Goal: Task Accomplishment & Management: Manage account settings

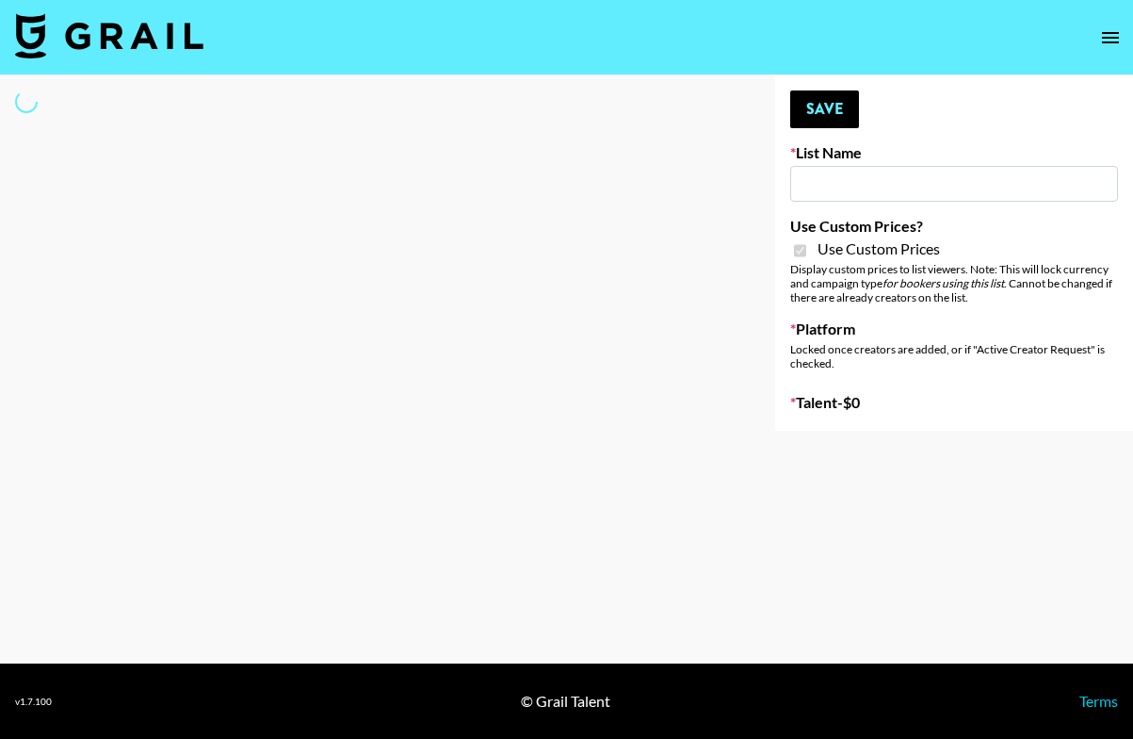
type input "ByHeart ([DATE])"
checkbox input "true"
select select "Brand"
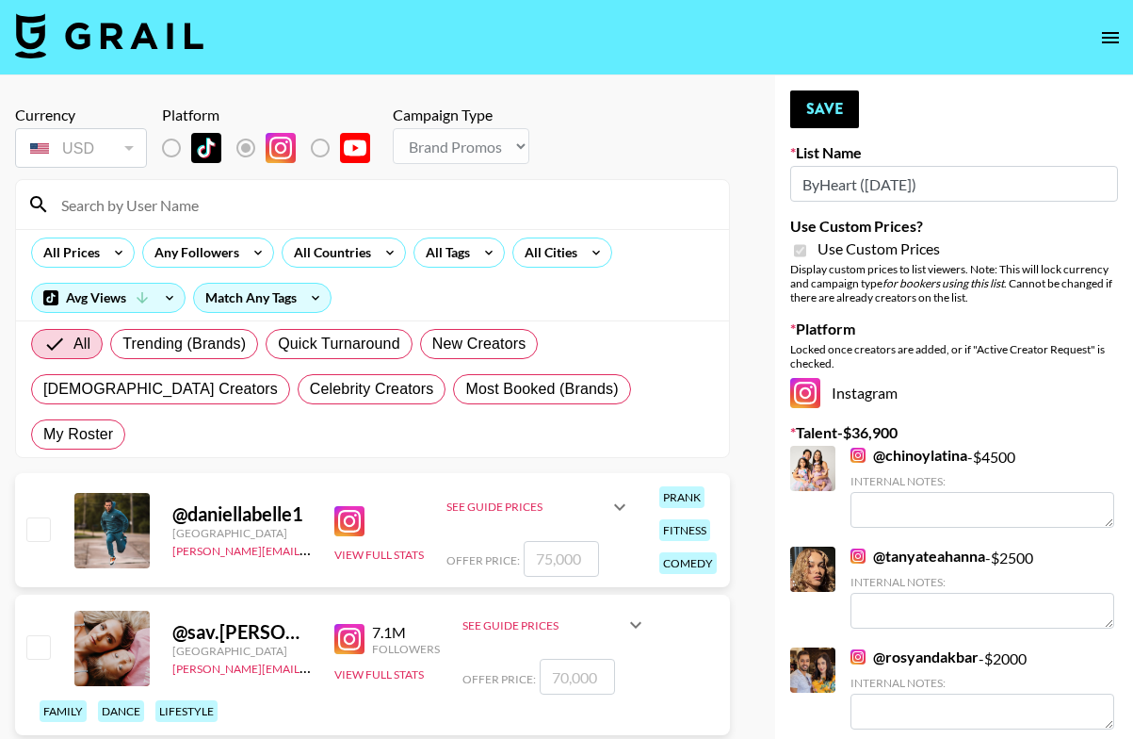
click at [200, 204] on input at bounding box center [384, 204] width 668 height 30
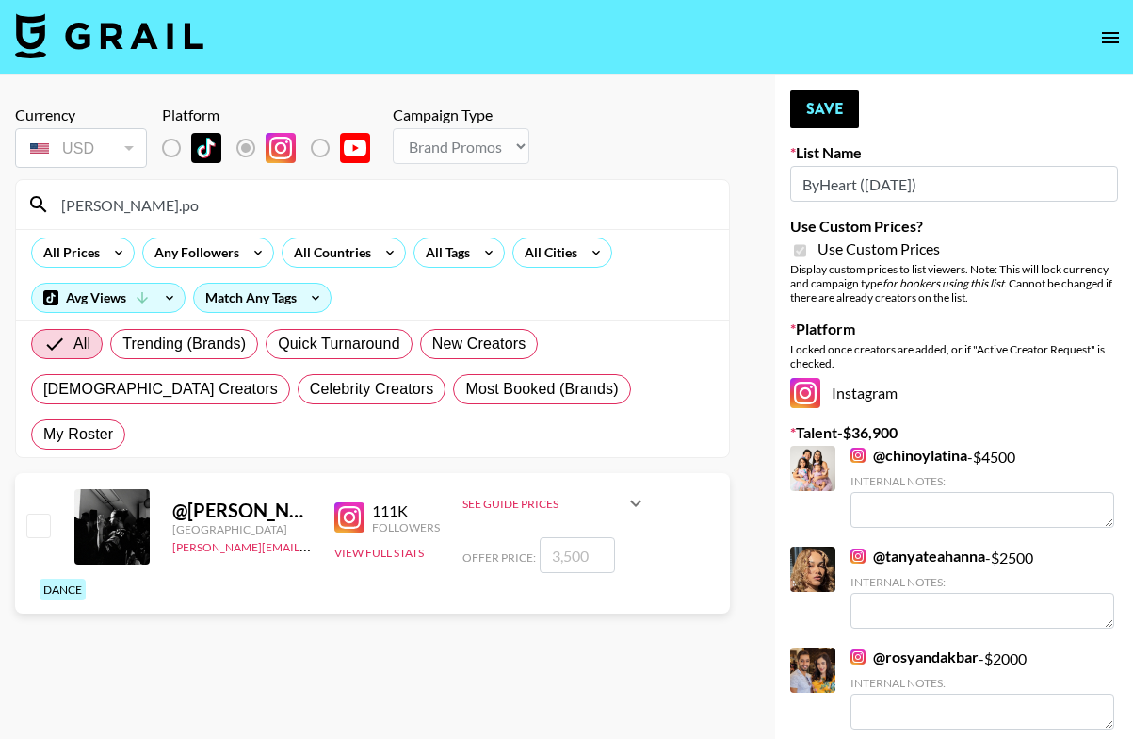
type input "[PERSON_NAME].po"
click at [42, 514] on input "checkbox" at bounding box center [37, 525] width 23 height 23
checkbox input "true"
type input "3500"
click at [583, 537] on input "3500" at bounding box center [577, 555] width 75 height 36
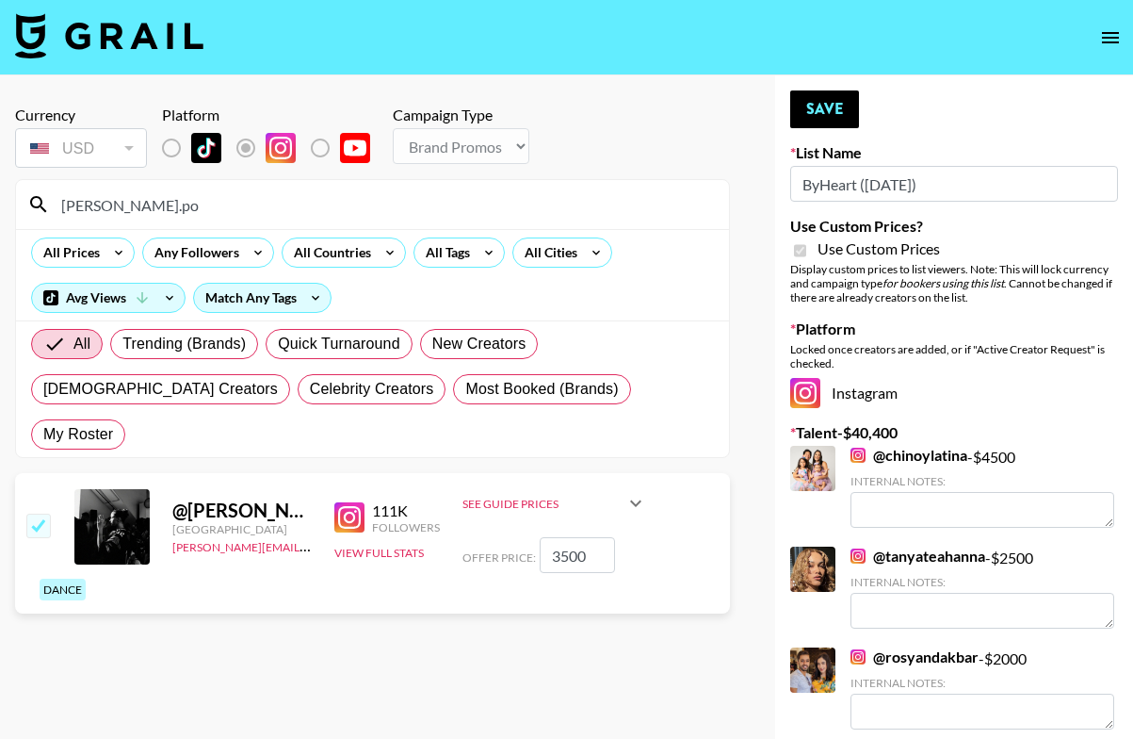
click at [583, 537] on input "3500" at bounding box center [577, 555] width 75 height 36
checkbox input "false"
checkbox input "true"
type input "2500"
click at [836, 106] on button "Save" at bounding box center [825, 109] width 69 height 38
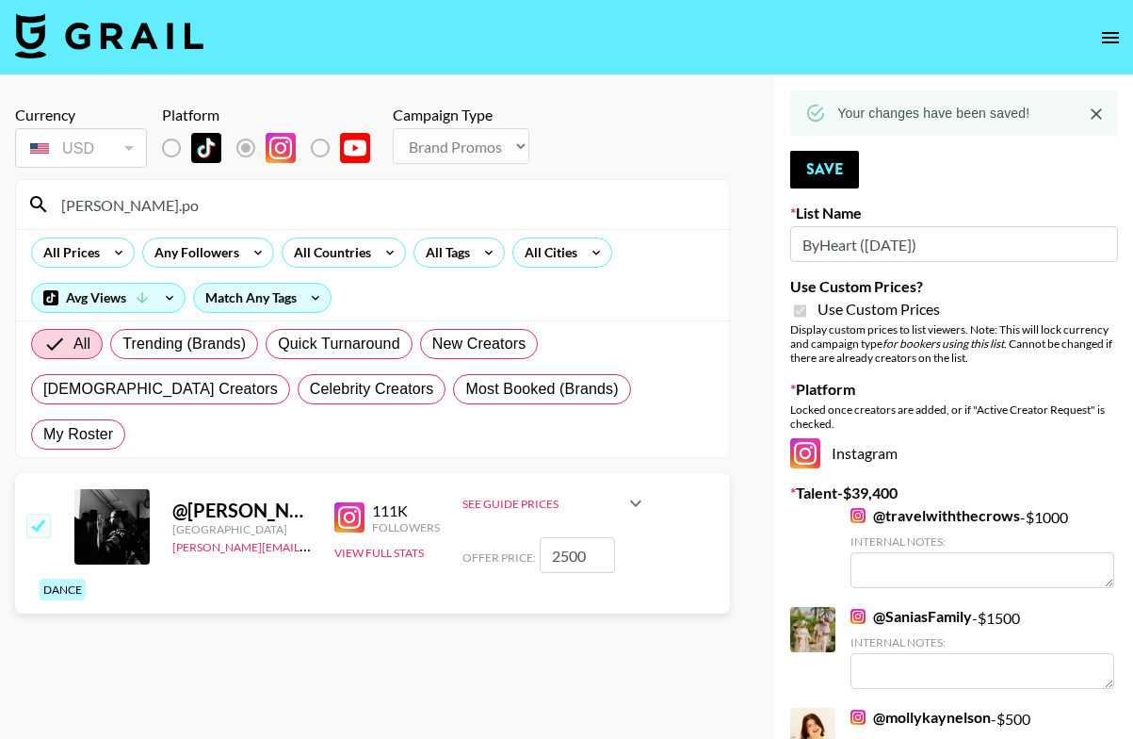
click at [260, 209] on input "[PERSON_NAME].po" at bounding box center [384, 204] width 668 height 30
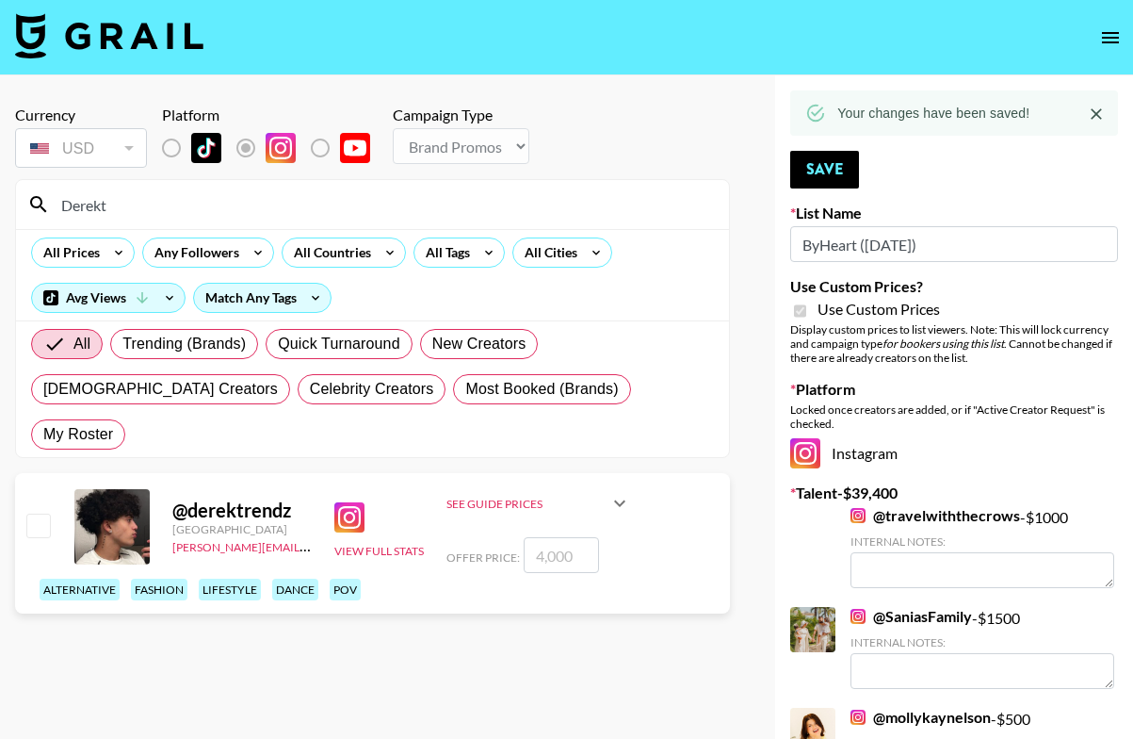
type input "Derekt"
click at [556, 537] on input "number" at bounding box center [561, 555] width 75 height 36
checkbox input "true"
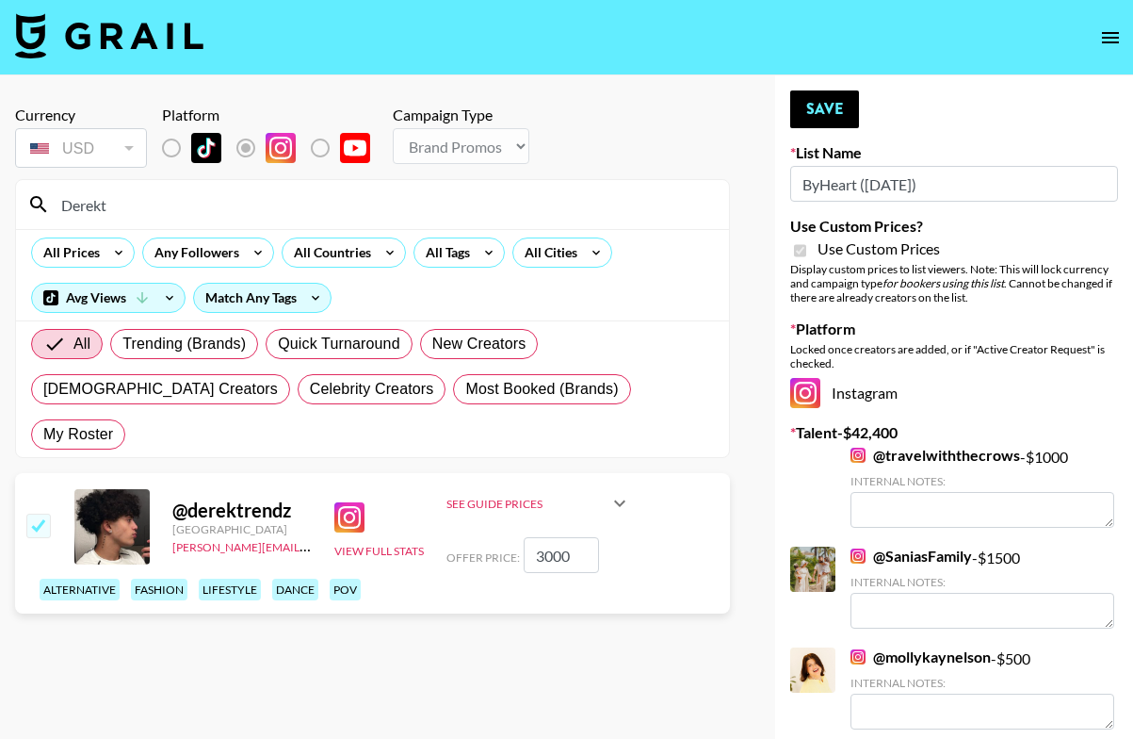
type input "3000"
click at [826, 108] on button "Save" at bounding box center [825, 109] width 69 height 38
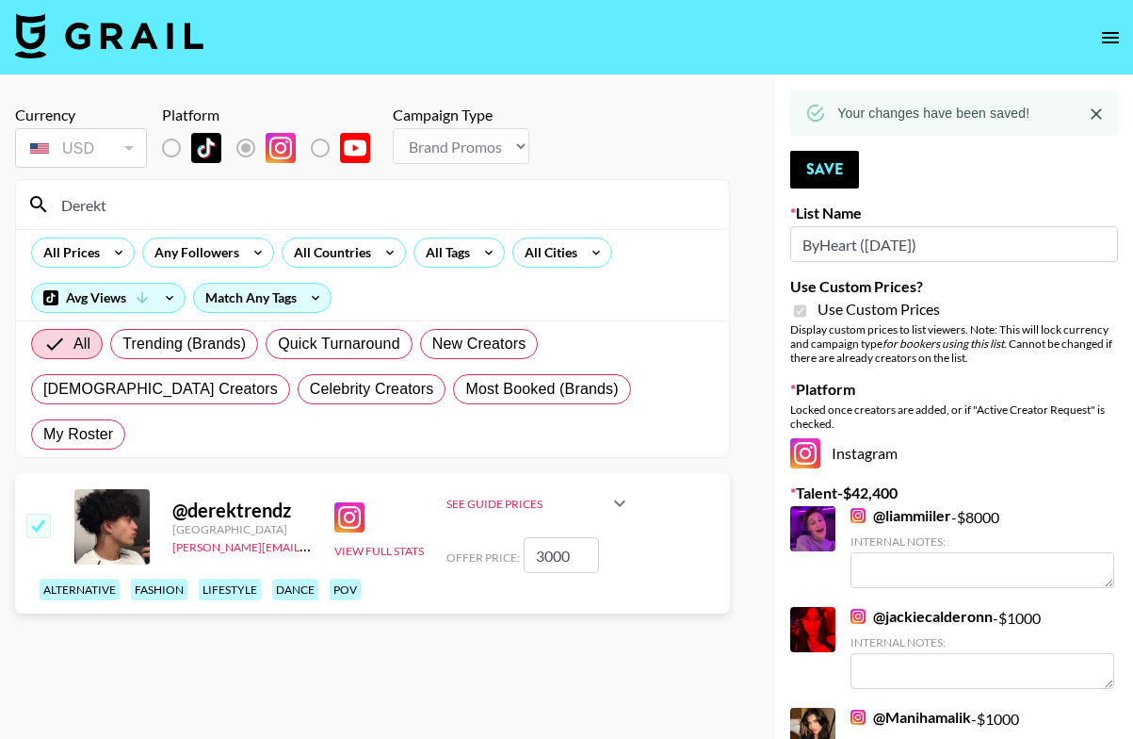
click at [161, 201] on input "Derekt" at bounding box center [384, 204] width 668 height 30
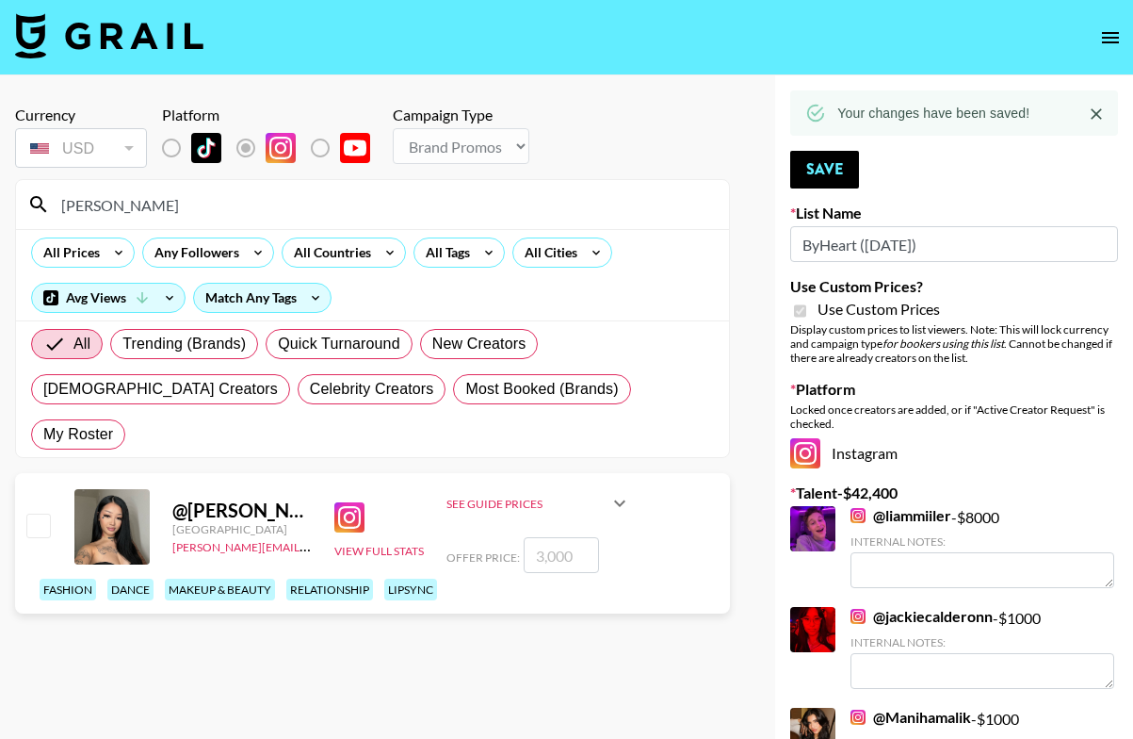
type input "[PERSON_NAME]"
click at [552, 537] on input "number" at bounding box center [561, 555] width 75 height 36
checkbox input "true"
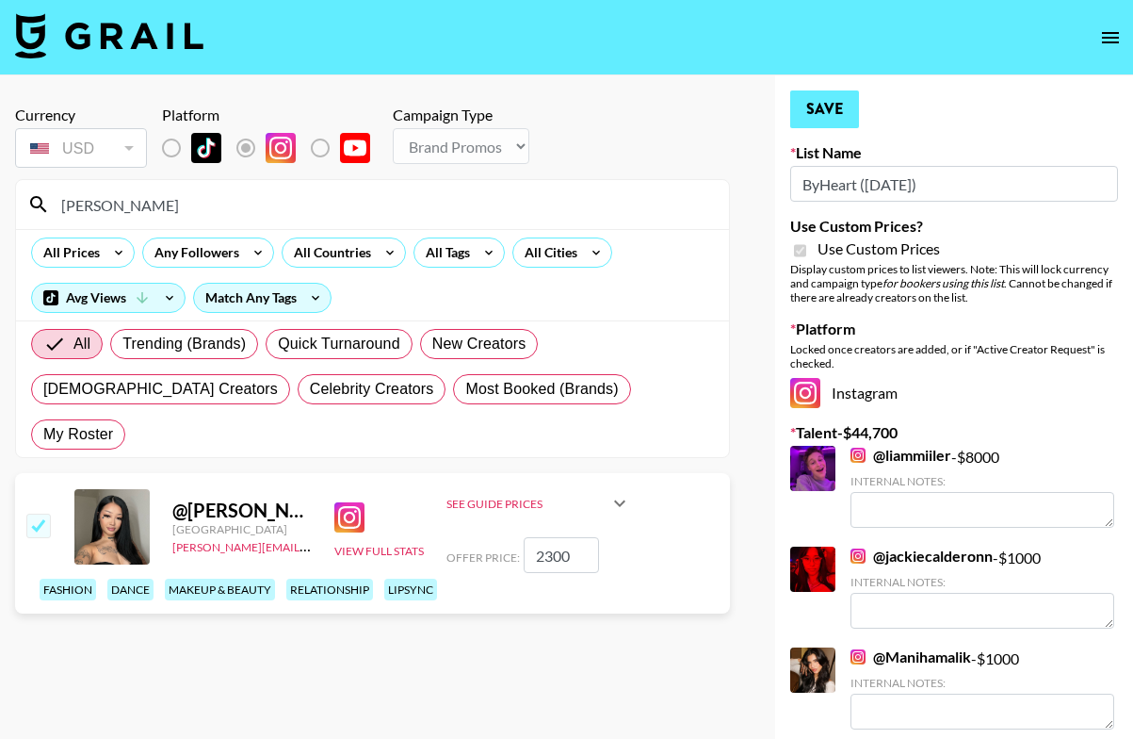
type input "2300"
click at [840, 106] on button "Save" at bounding box center [825, 109] width 69 height 38
